Goal: Transaction & Acquisition: Obtain resource

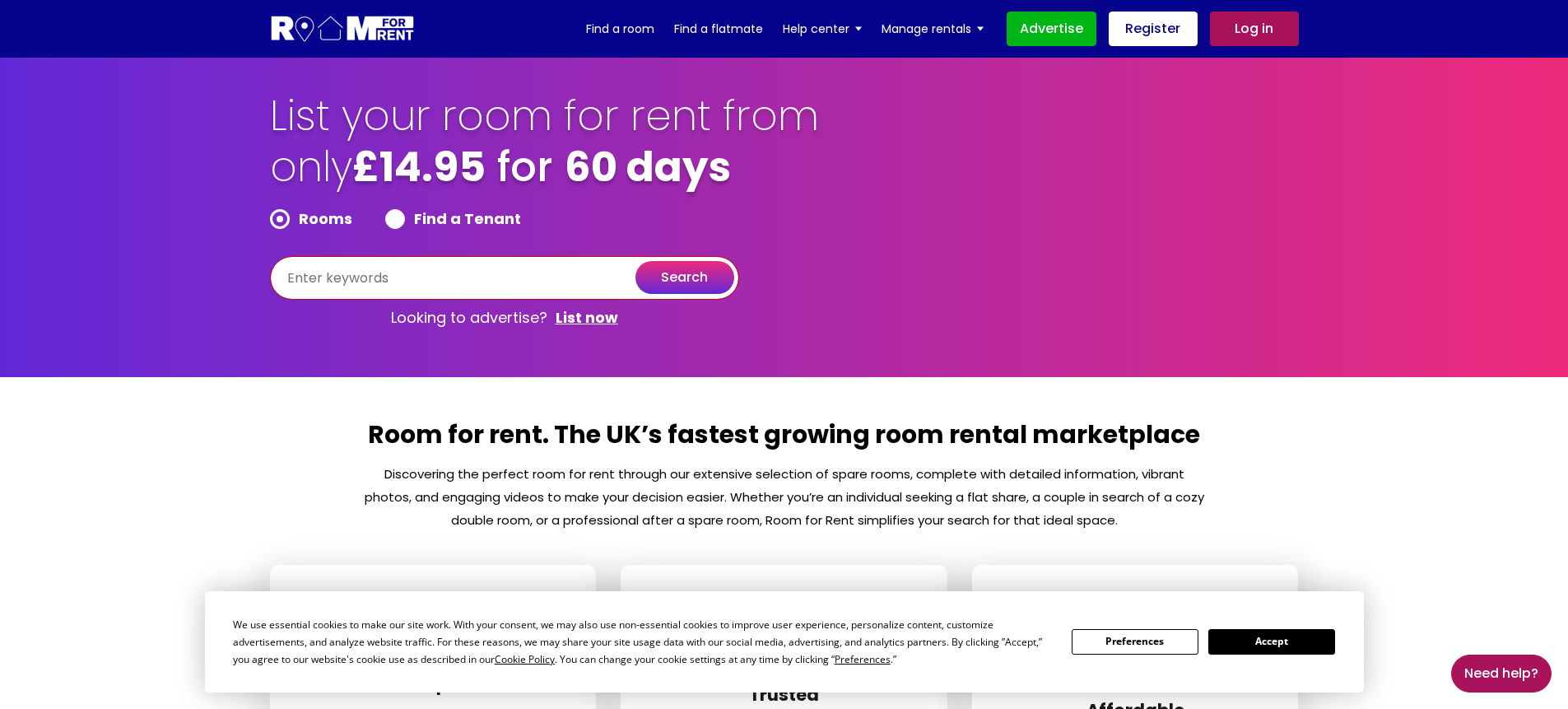
click at [347, 280] on input "text" at bounding box center [504, 278] width 469 height 44
click at [434, 283] on input "text" at bounding box center [504, 278] width 469 height 44
type input "London, UK"
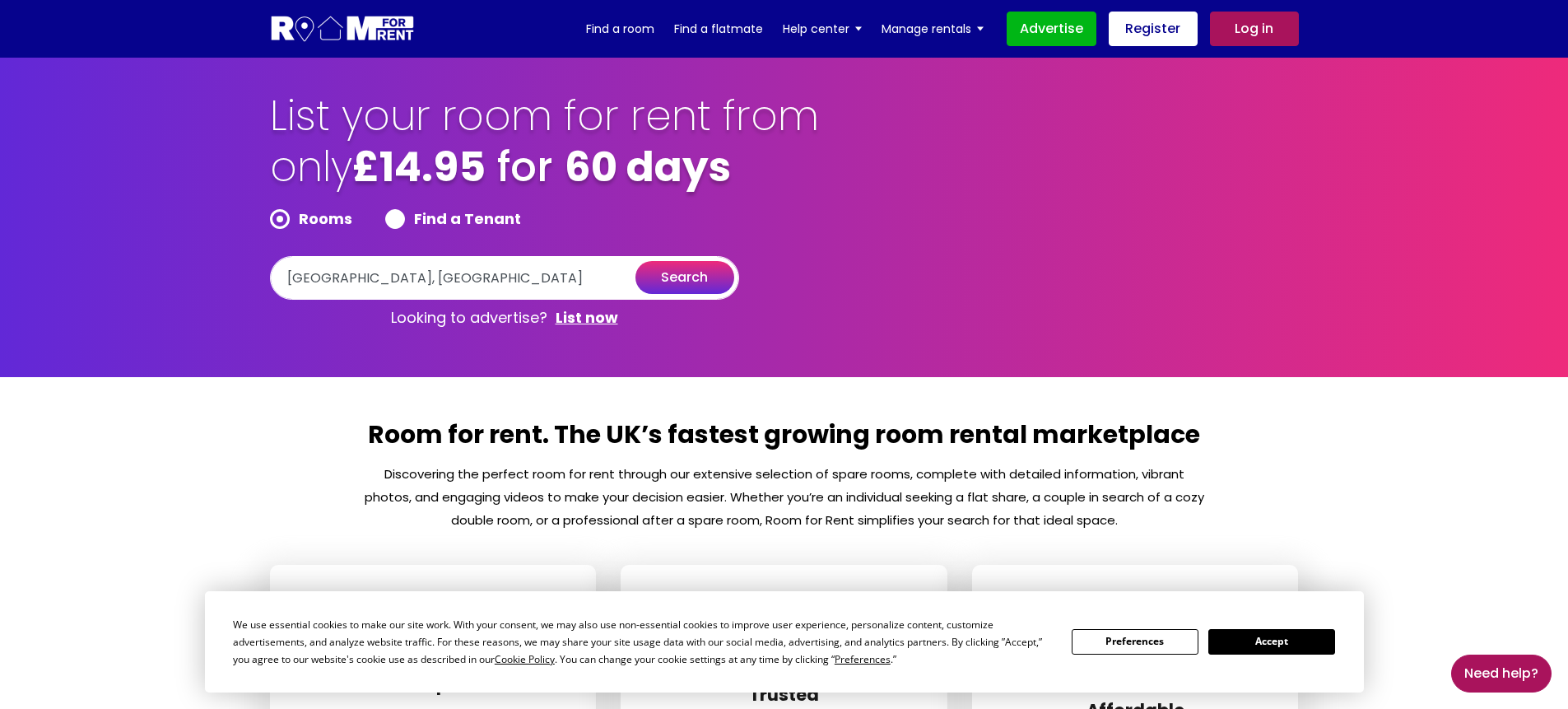
click at [683, 265] on button "search" at bounding box center [684, 277] width 99 height 33
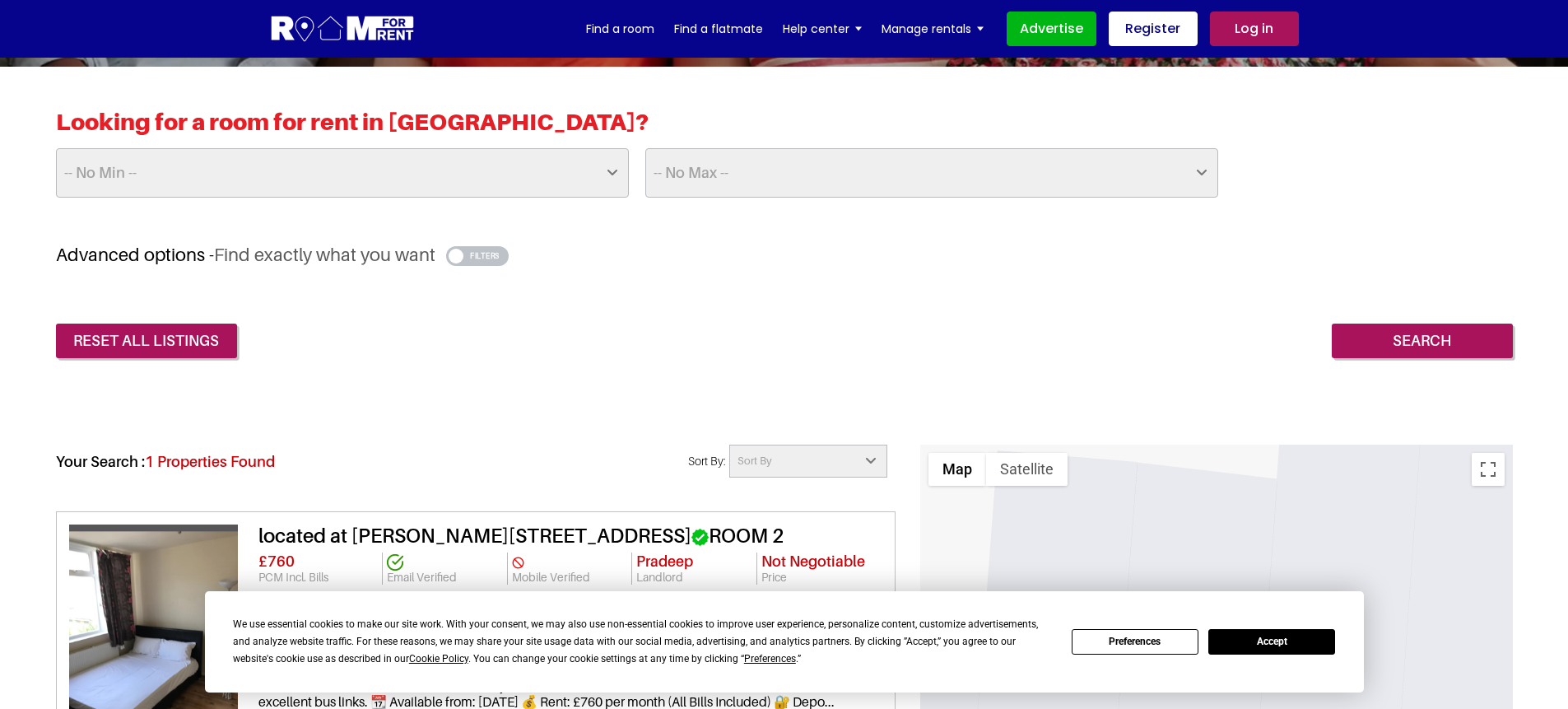
scroll to position [395, 0]
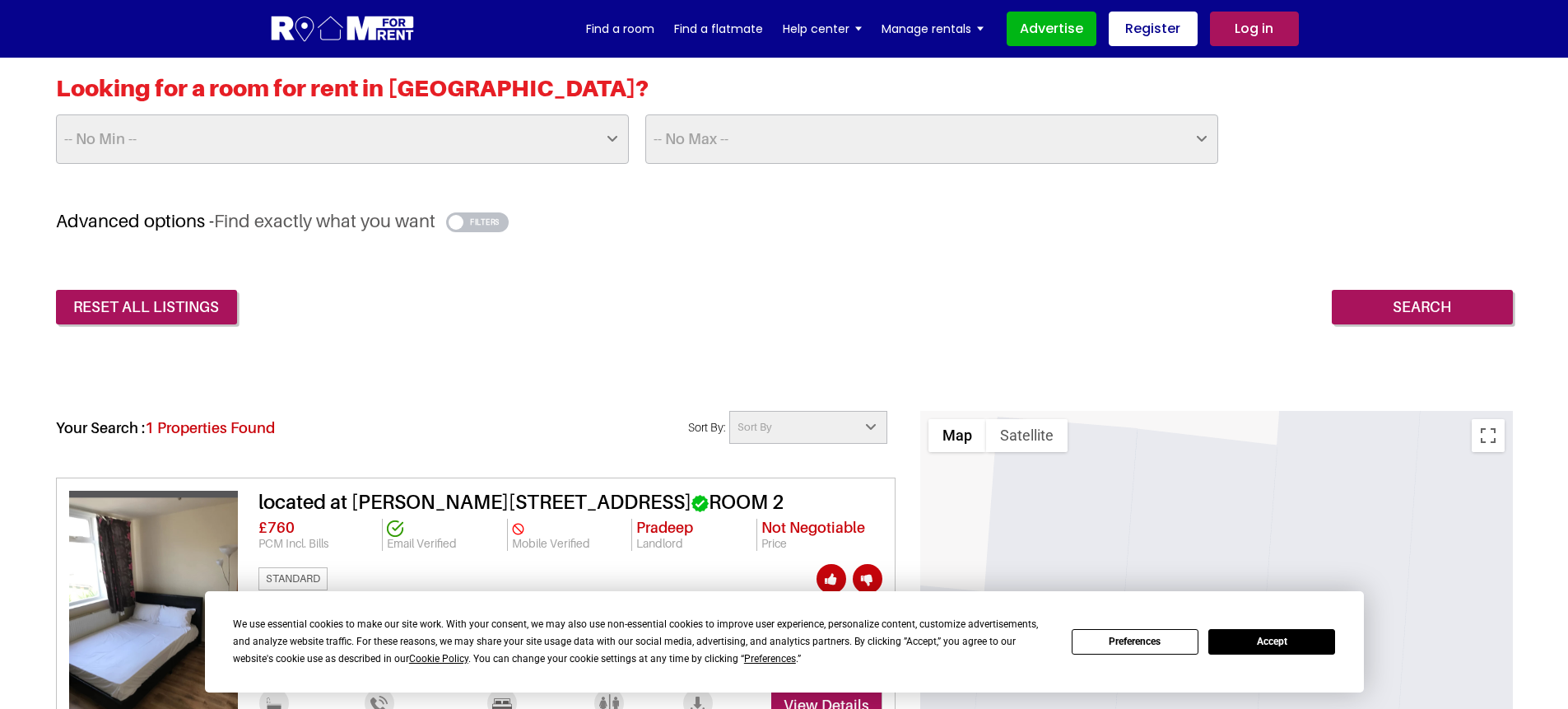
click at [1274, 651] on button "Accept" at bounding box center [1271, 642] width 127 height 26
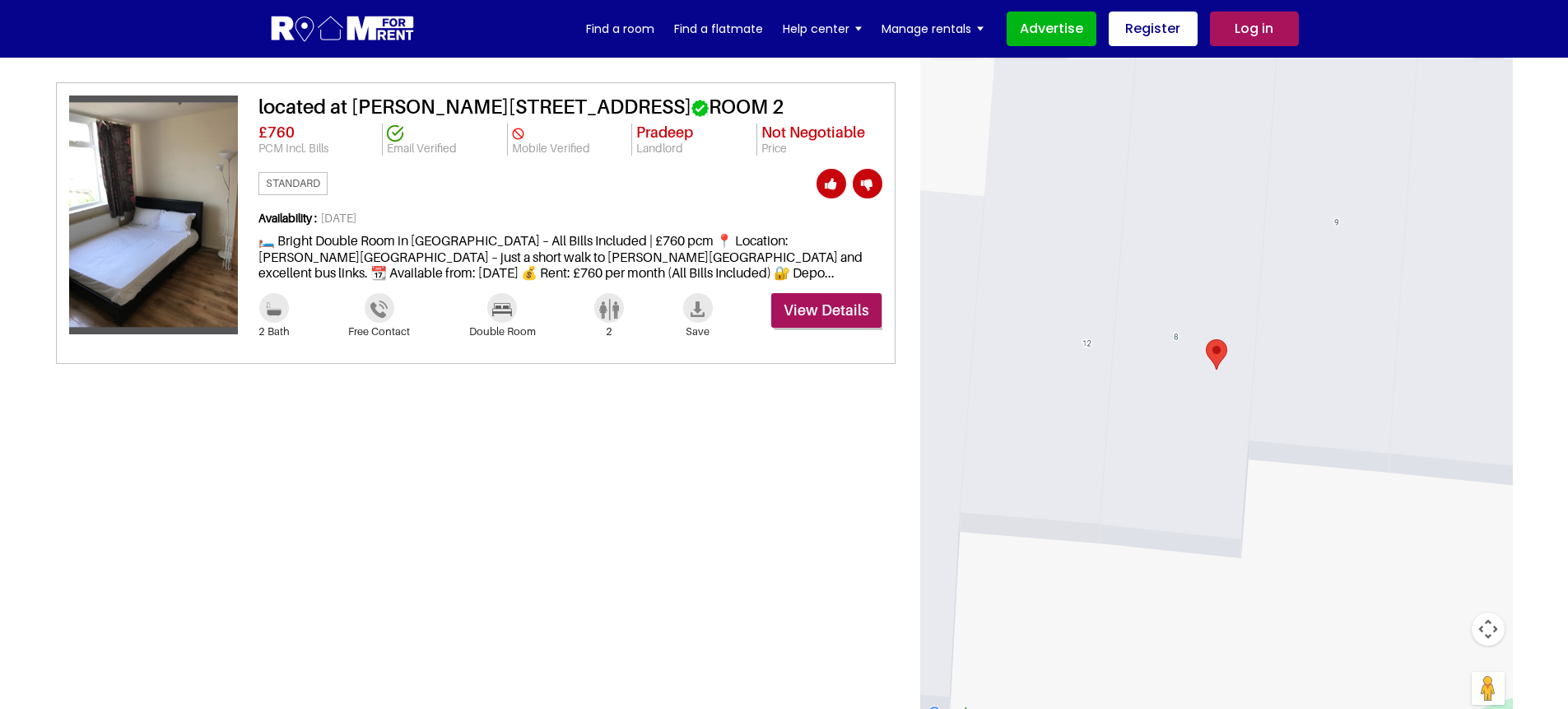
scroll to position [691, 0]
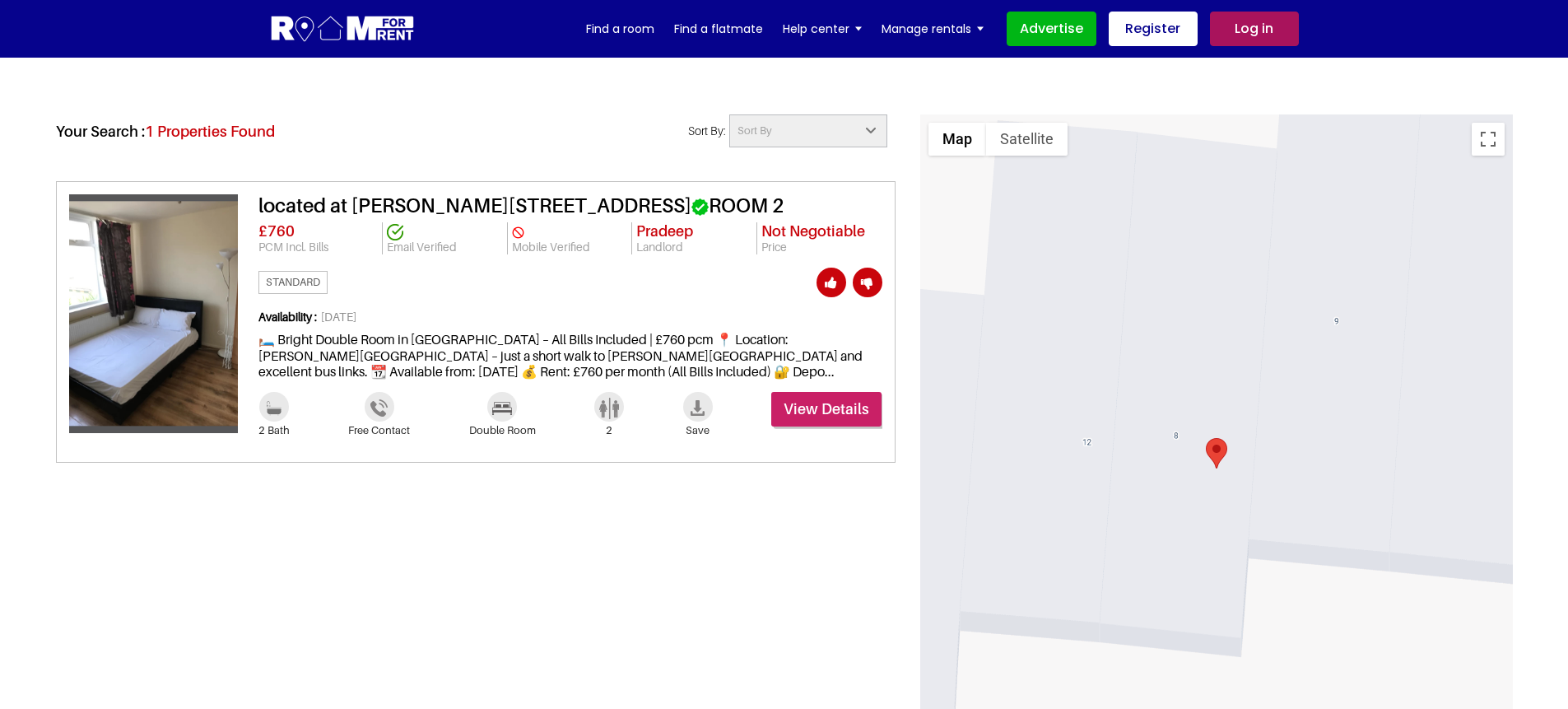
click at [813, 414] on link "View Details" at bounding box center [826, 408] width 110 height 35
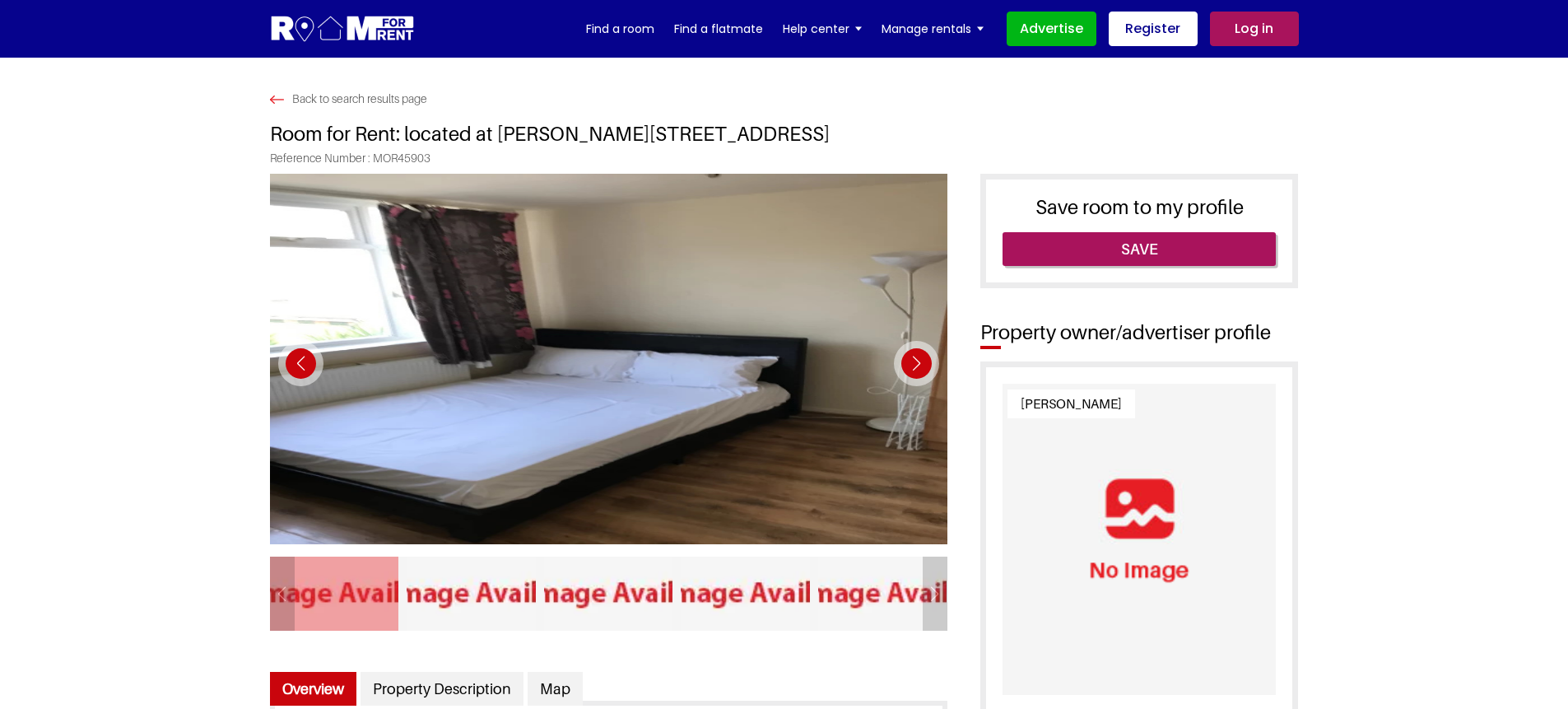
click at [916, 371] on div "Next slide" at bounding box center [916, 362] width 45 height 45
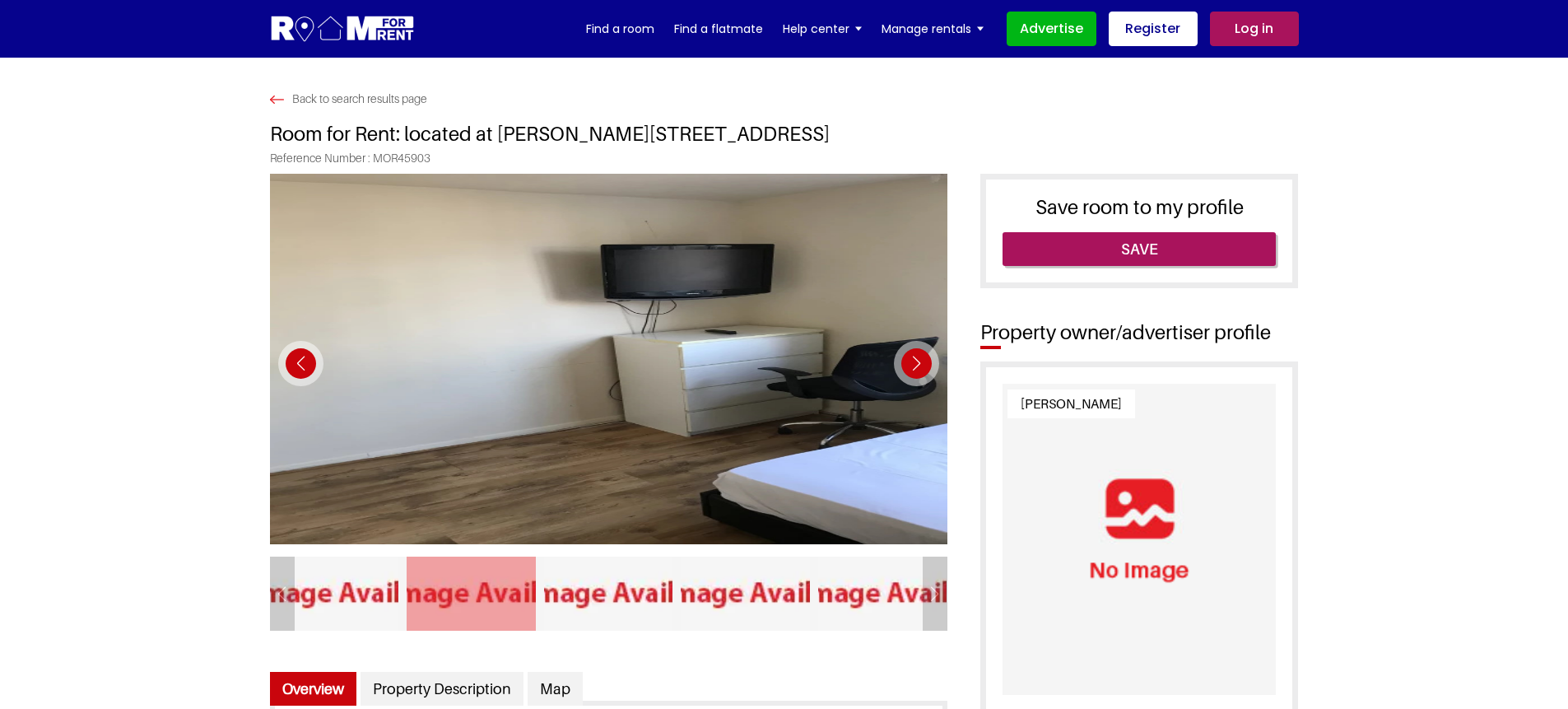
click at [916, 371] on div "Next slide" at bounding box center [916, 362] width 45 height 45
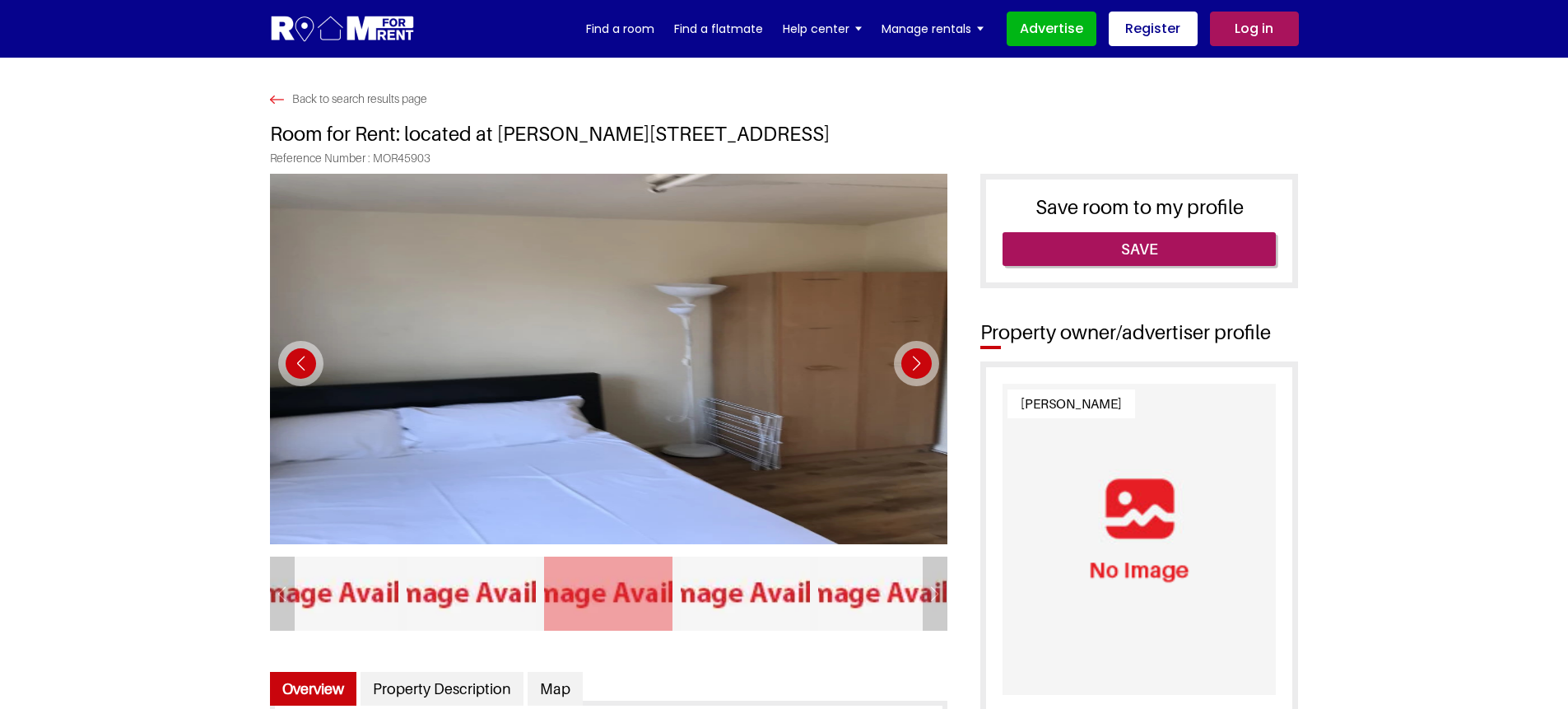
click at [916, 371] on div "Next slide" at bounding box center [916, 362] width 45 height 45
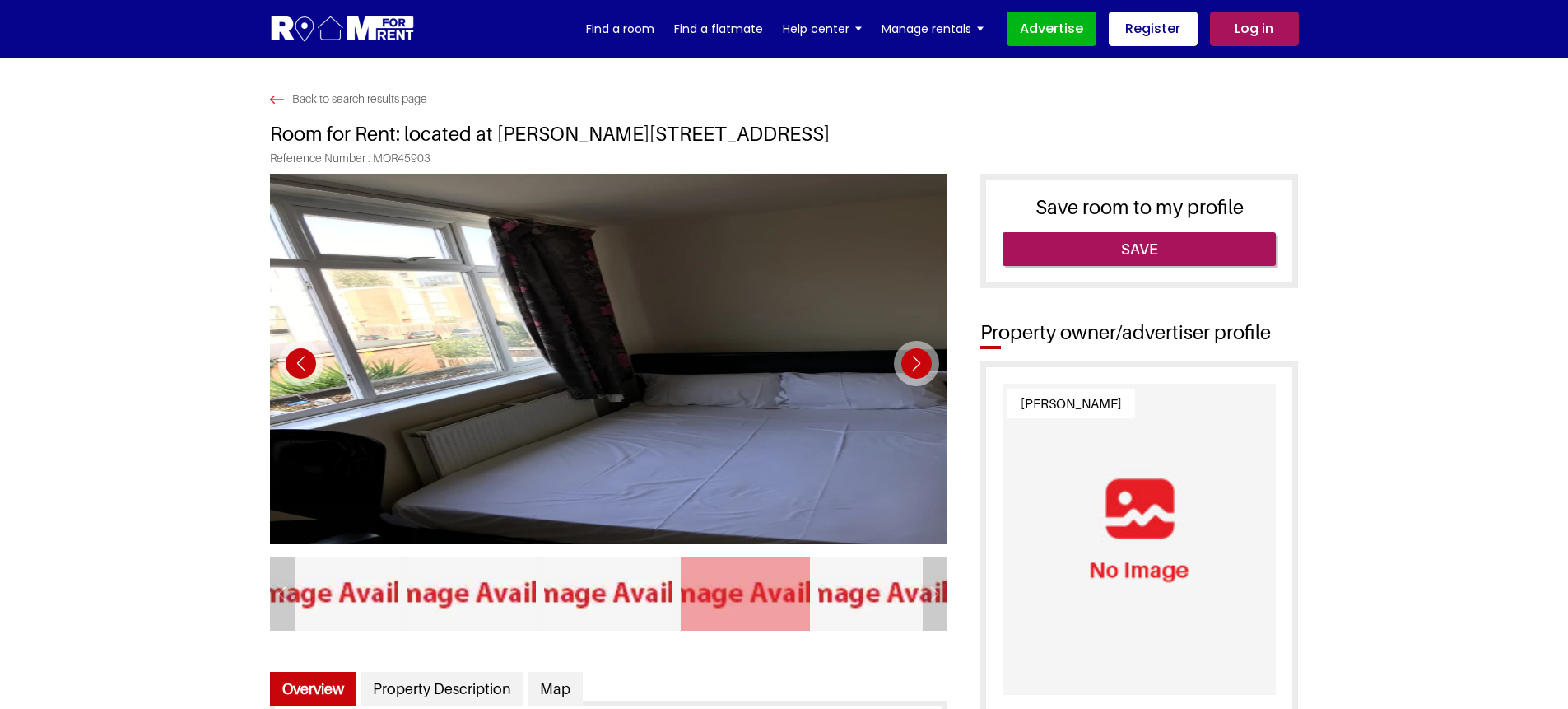
click at [916, 371] on div "Next slide" at bounding box center [916, 362] width 45 height 45
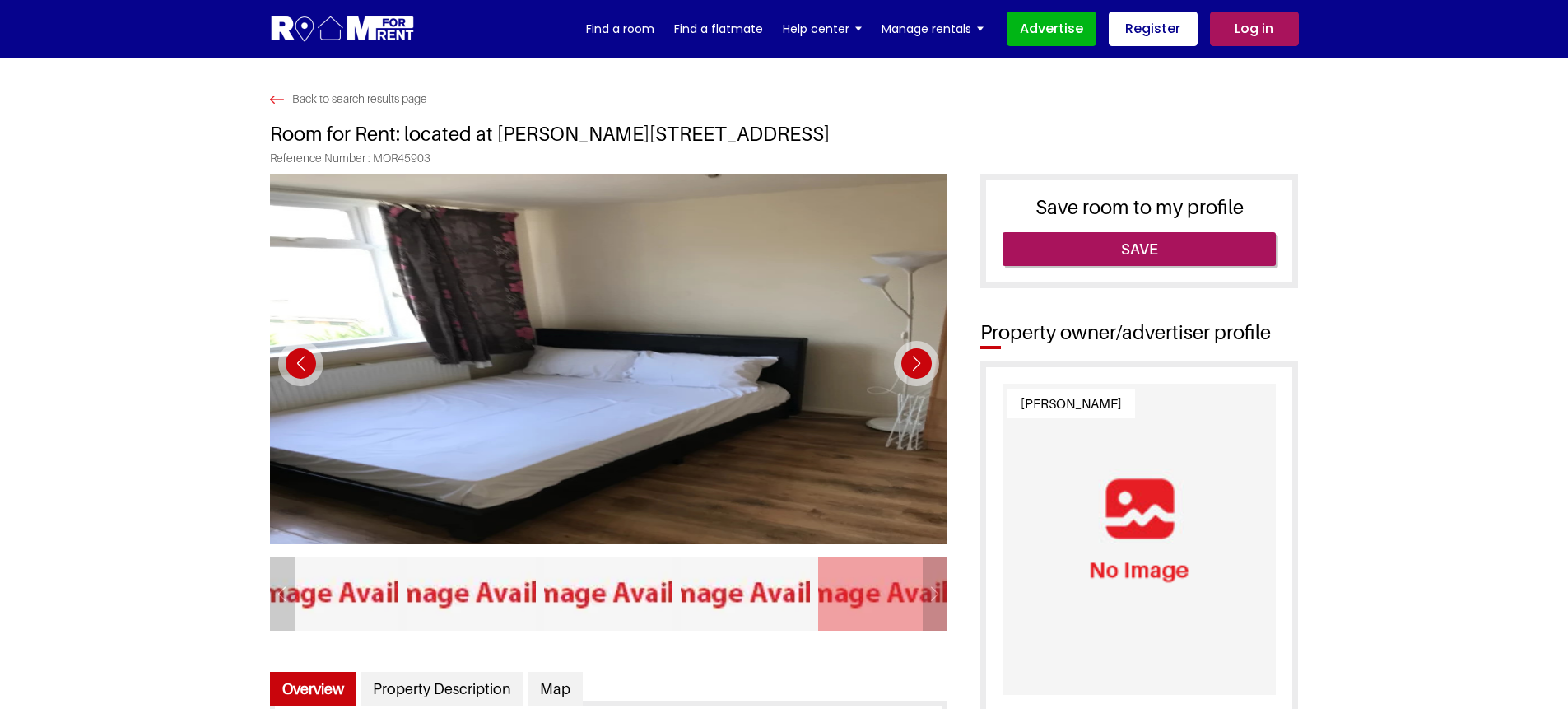
click at [916, 371] on div "Next slide" at bounding box center [916, 362] width 45 height 45
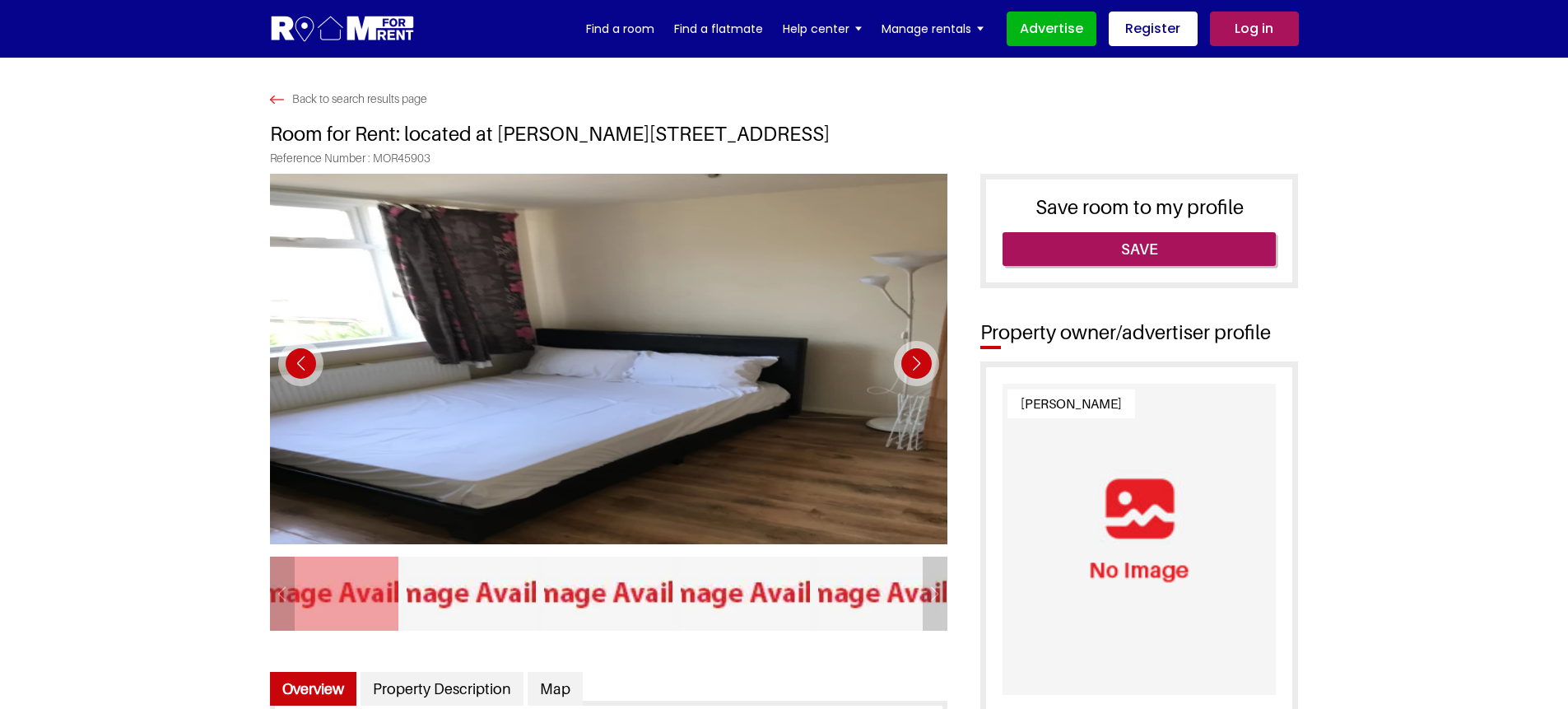
click at [916, 371] on div "Next slide" at bounding box center [916, 362] width 45 height 45
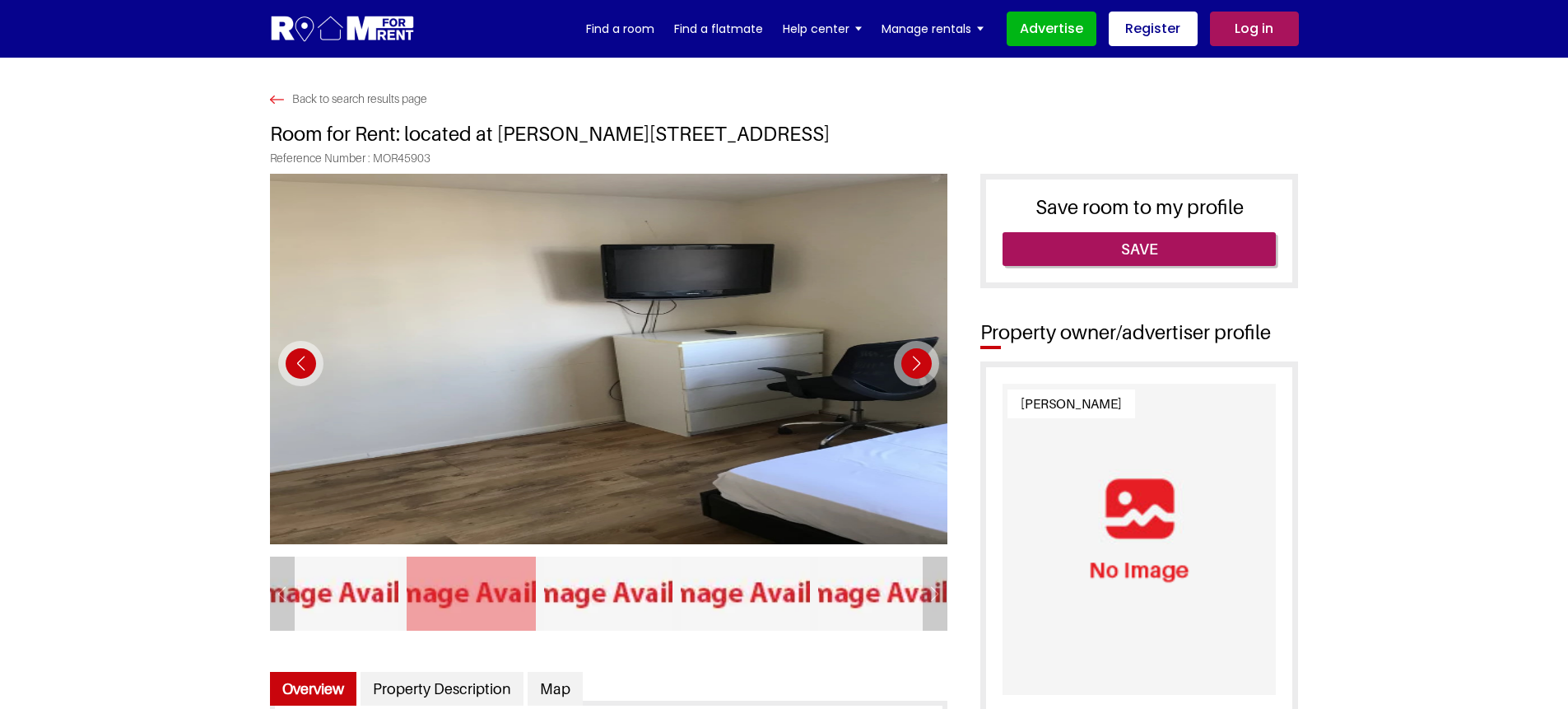
click at [916, 371] on div "Next slide" at bounding box center [916, 362] width 45 height 45
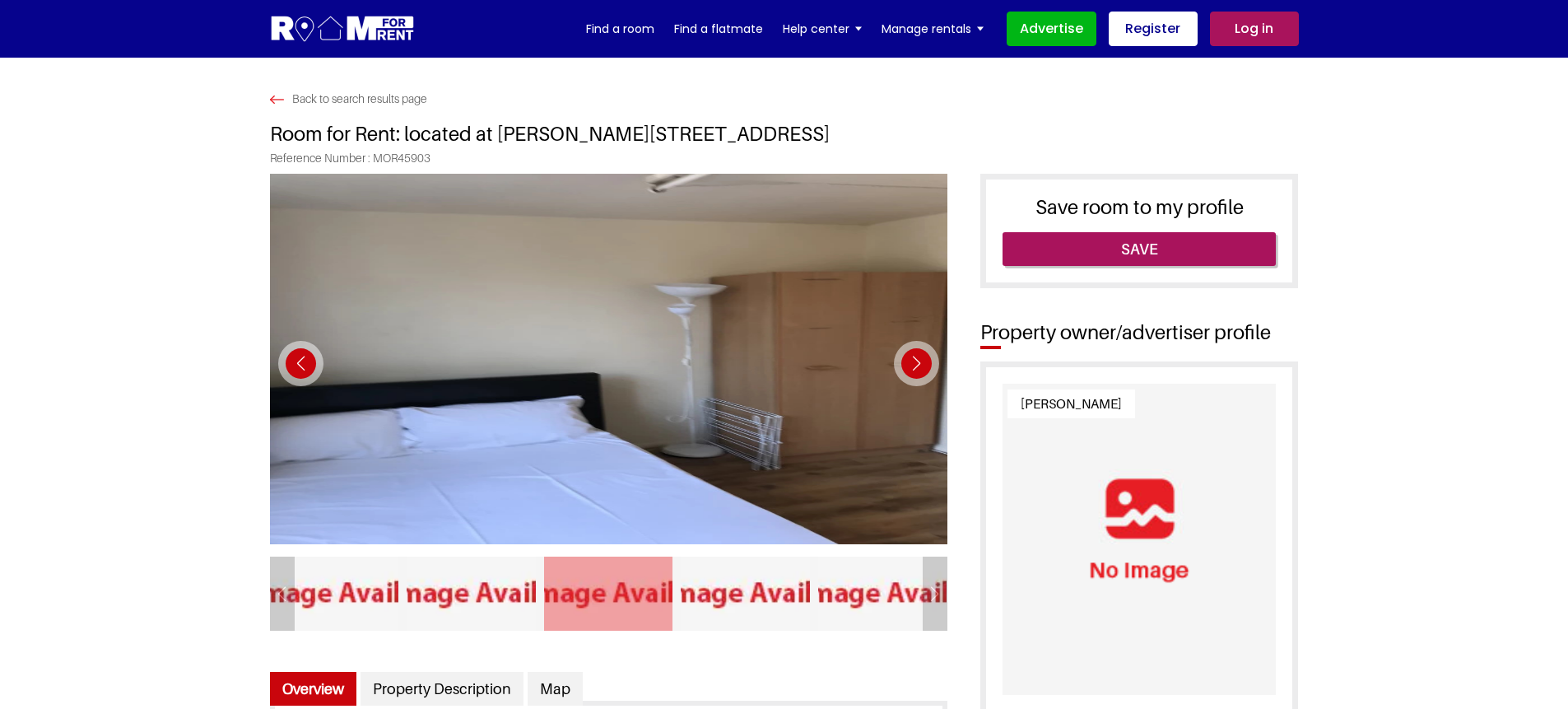
click at [916, 371] on div "Next slide" at bounding box center [916, 362] width 45 height 45
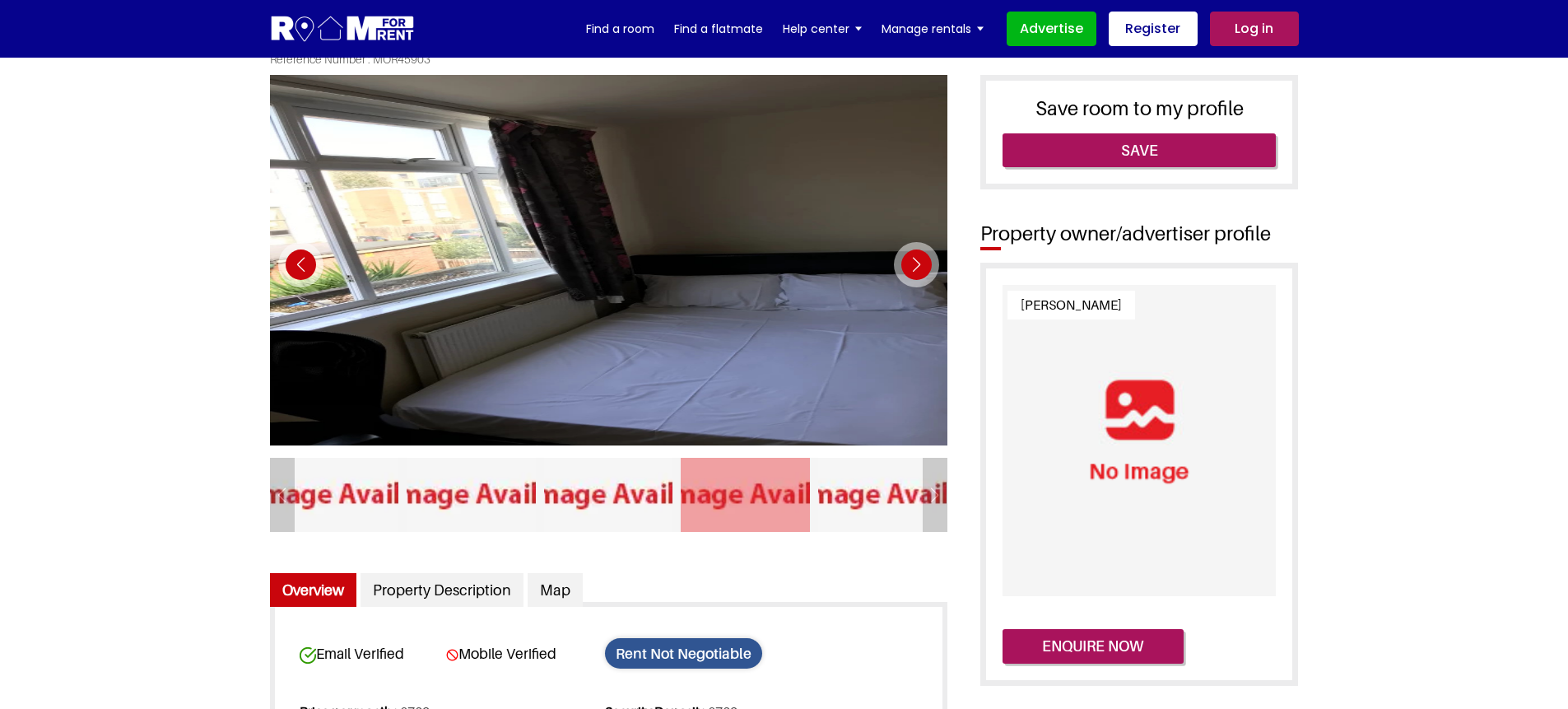
scroll to position [198, 0]
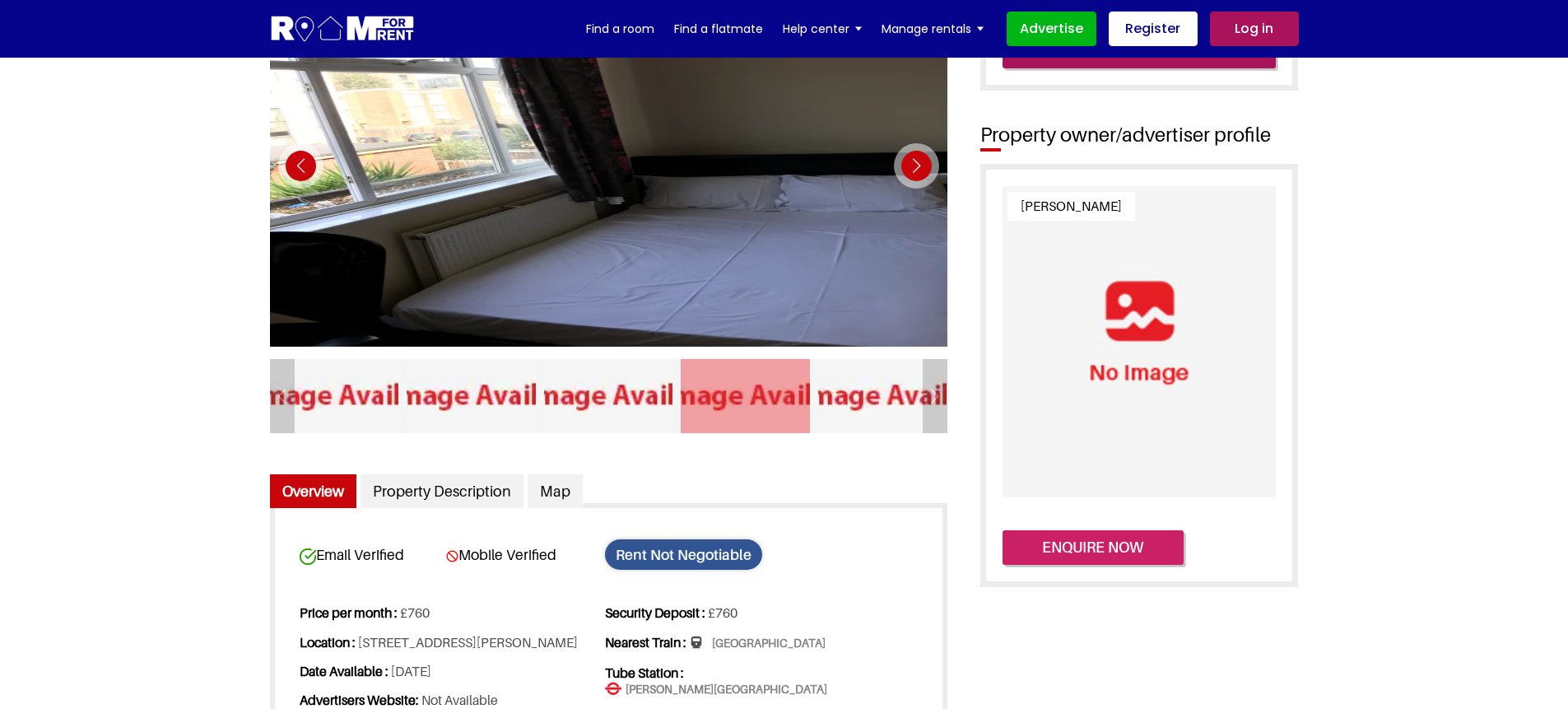
click at [1083, 549] on button "Enquire now" at bounding box center [1093, 547] width 181 height 35
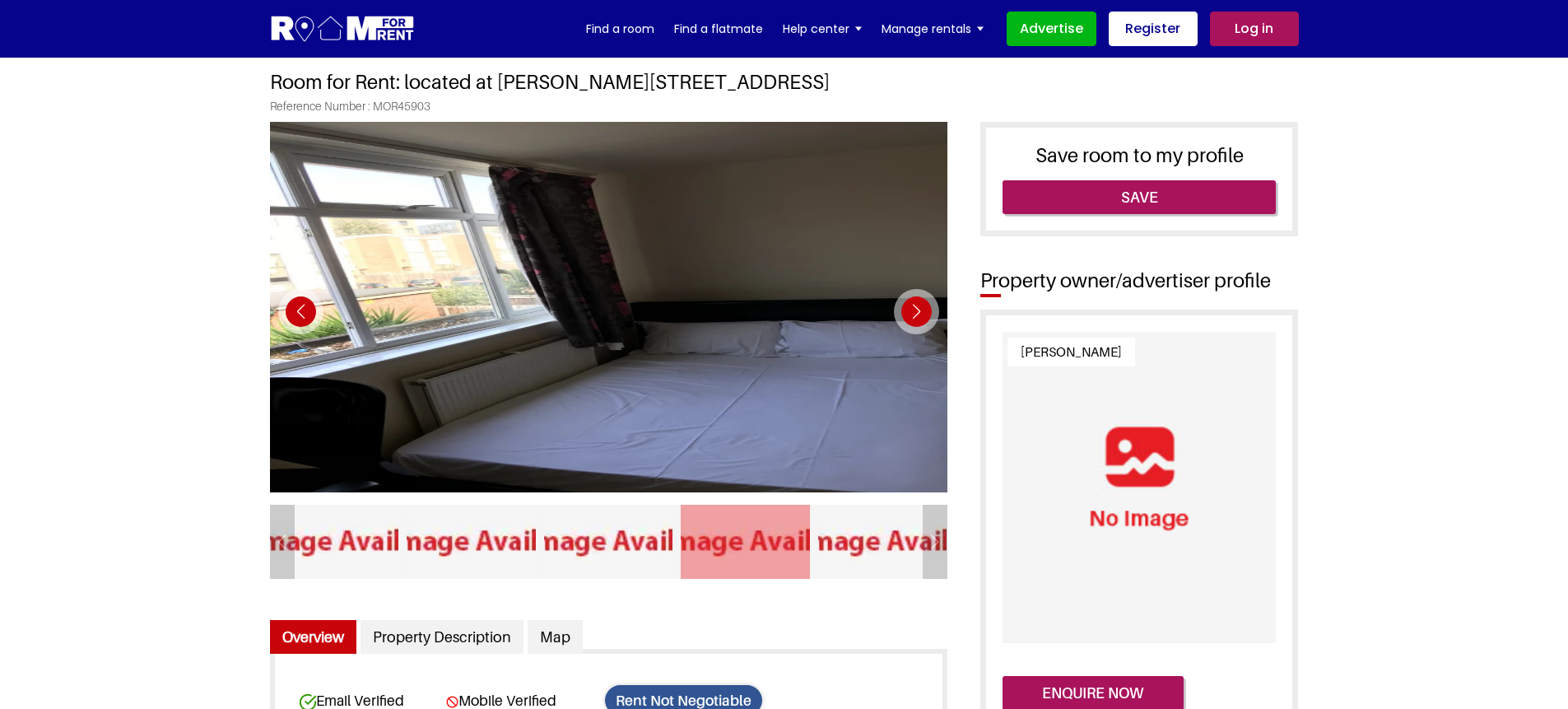
scroll to position [99, 0]
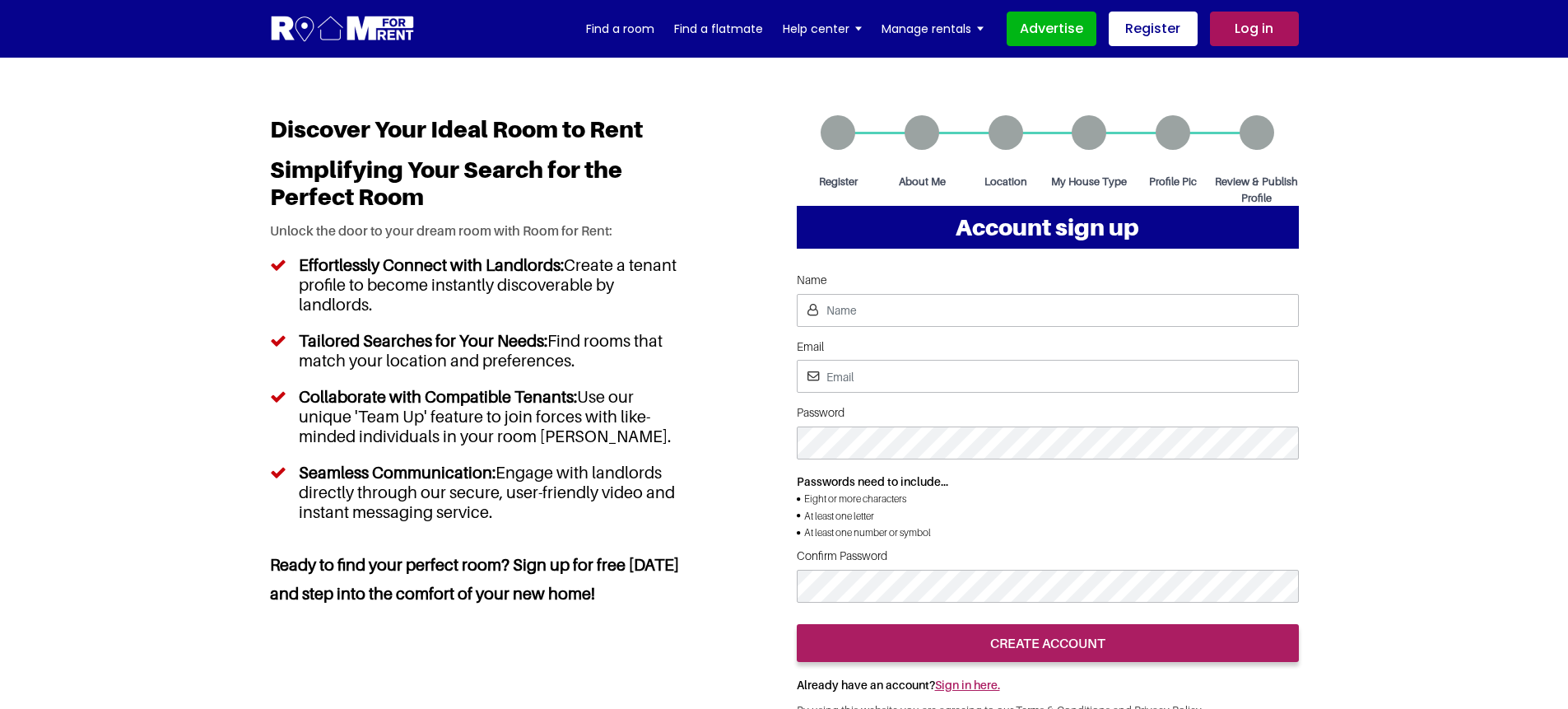
click at [1247, 26] on link "Log in" at bounding box center [1253, 29] width 89 height 35
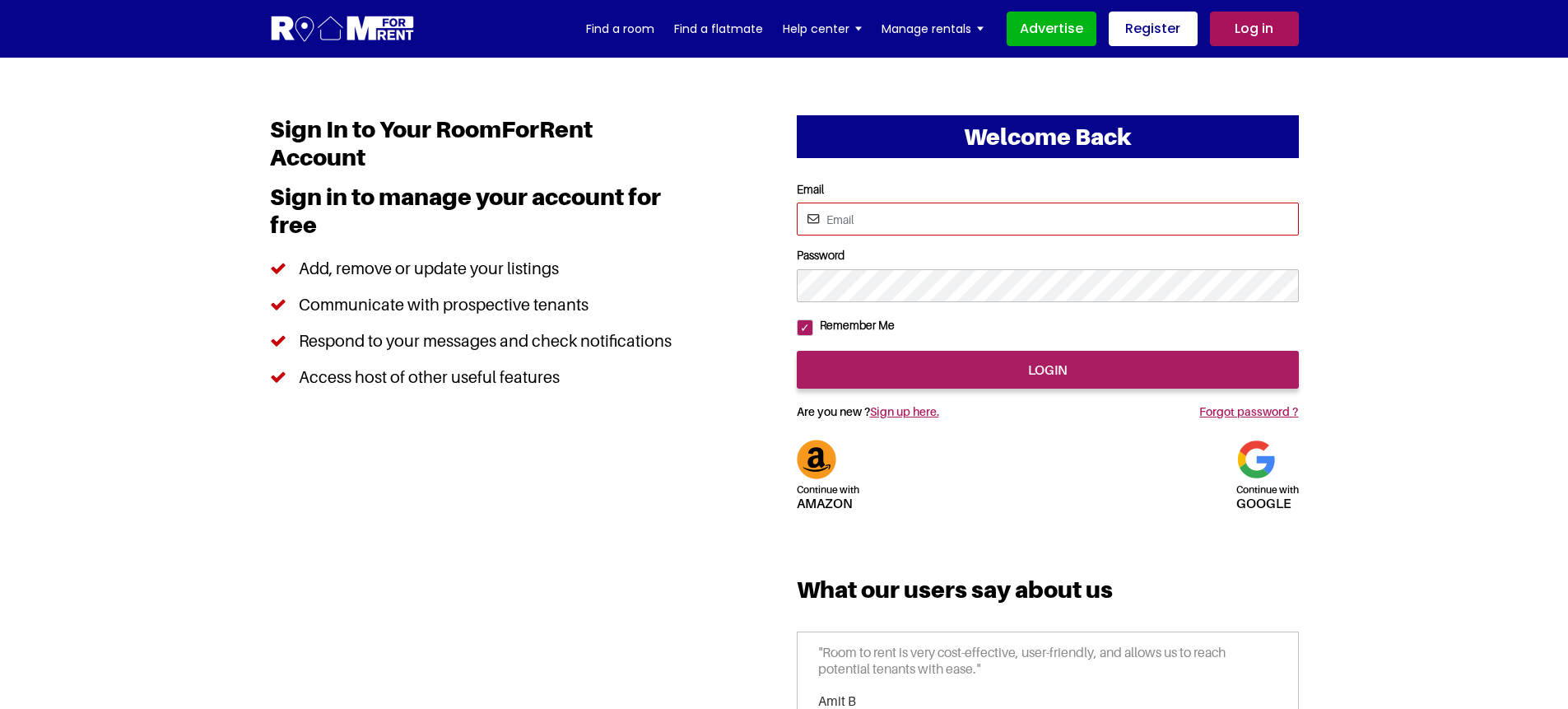
click at [866, 229] on input "Email" at bounding box center [1048, 219] width 502 height 33
type input "[EMAIL_ADDRESS][DOMAIN_NAME]"
click at [797, 351] on input "login" at bounding box center [1048, 369] width 502 height 38
